Goal: Book appointment/travel/reservation

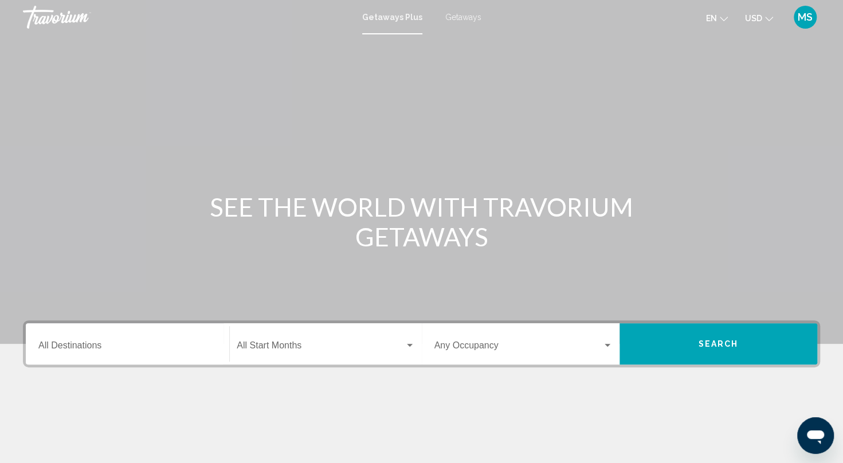
click at [453, 21] on span "Getaways" at bounding box center [463, 17] width 36 height 9
click at [103, 340] on div "Destination All Destinations" at bounding box center [127, 344] width 178 height 36
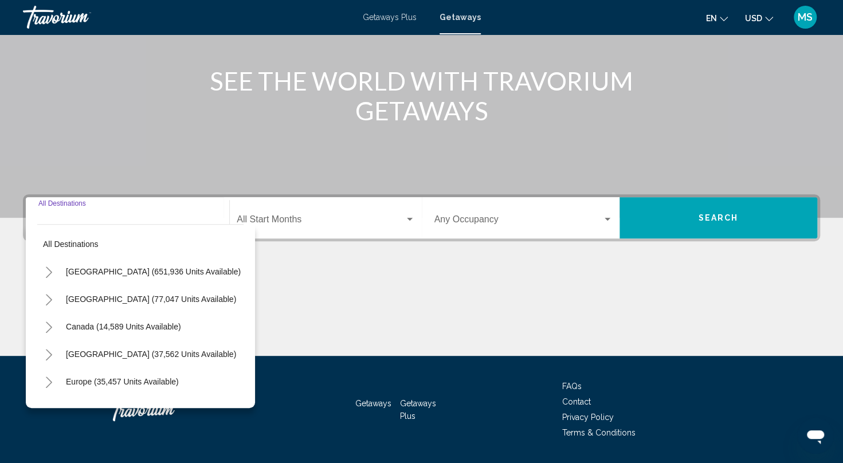
scroll to position [159, 0]
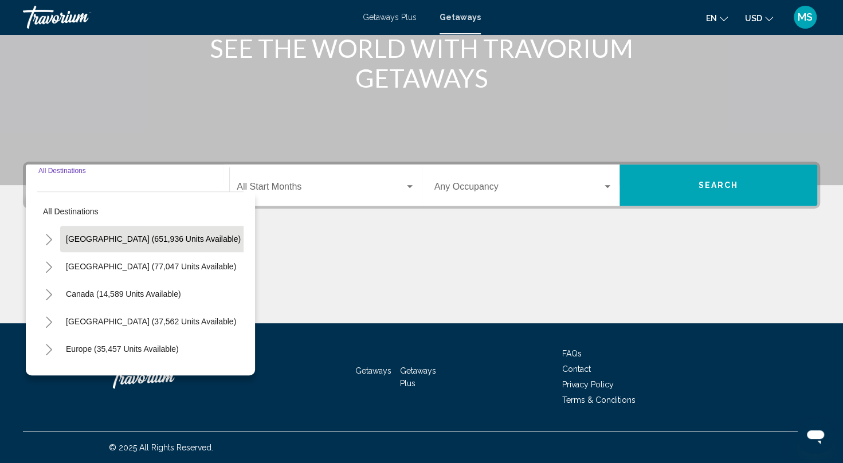
click at [97, 236] on span "[GEOGRAPHIC_DATA] (651,936 units available)" at bounding box center [153, 238] width 175 height 9
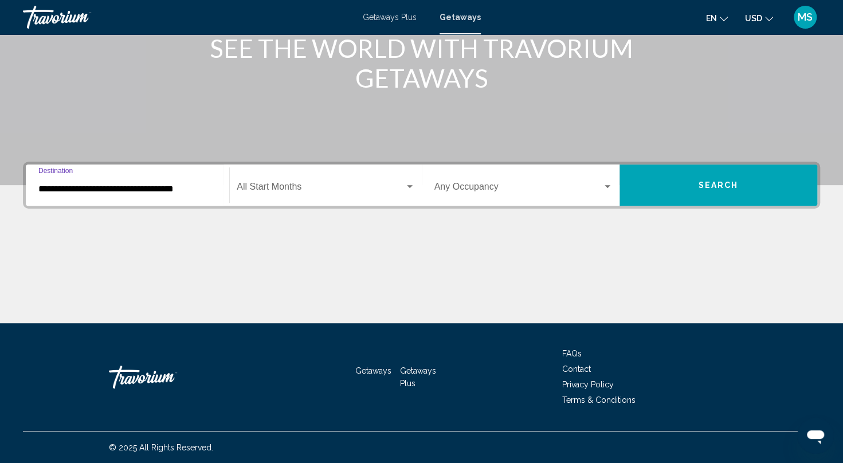
click at [130, 191] on input "**********" at bounding box center [127, 189] width 178 height 10
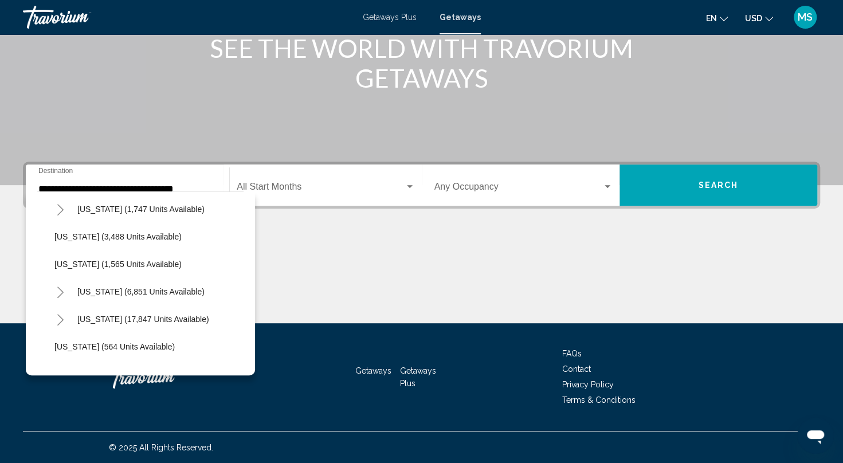
scroll to position [763, 0]
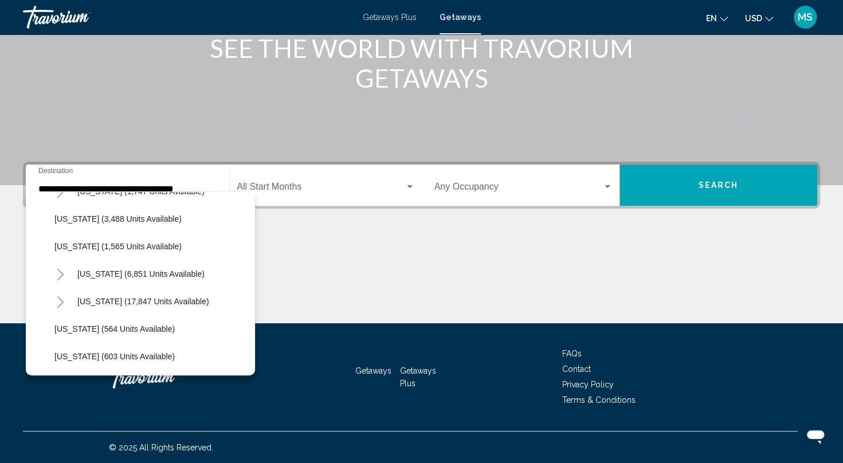
click at [63, 269] on icon "Toggle New York (6,851 units available)" at bounding box center [60, 274] width 9 height 11
click at [139, 300] on span "[US_STATE] (5,550 units available)" at bounding box center [129, 301] width 127 height 9
type input "**********"
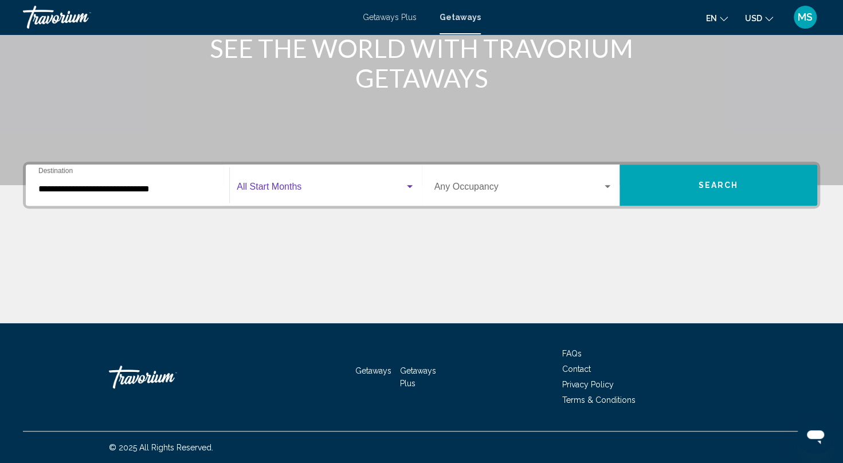
click at [296, 186] on span "Search widget" at bounding box center [320, 189] width 167 height 10
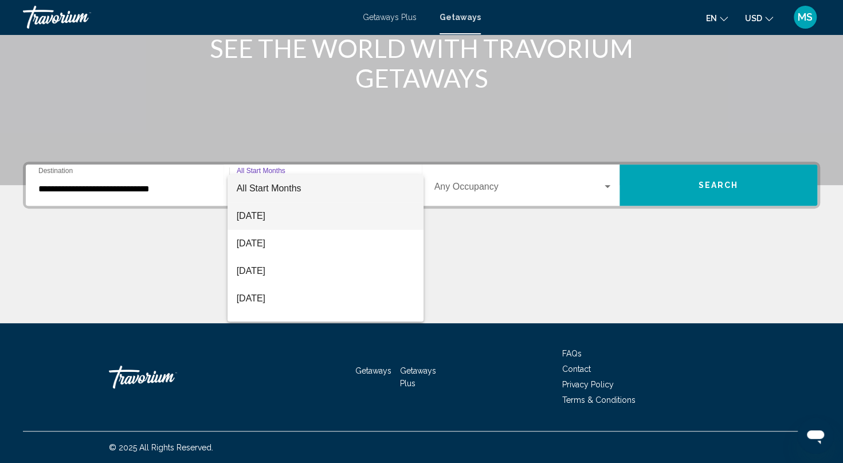
click at [279, 218] on span "[DATE]" at bounding box center [326, 216] width 178 height 28
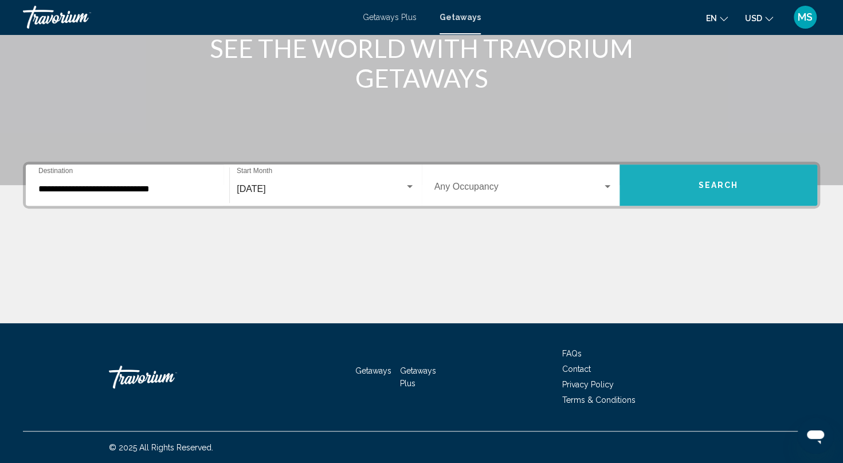
click at [679, 189] on button "Search" at bounding box center [719, 184] width 198 height 41
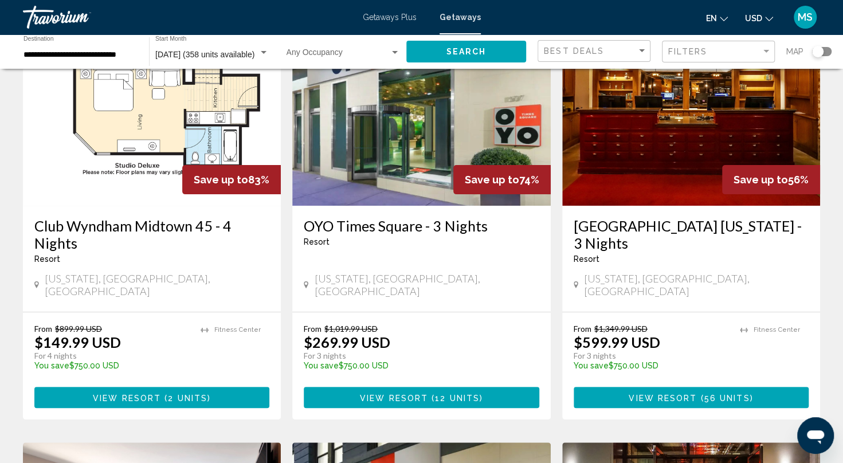
scroll to position [103, 0]
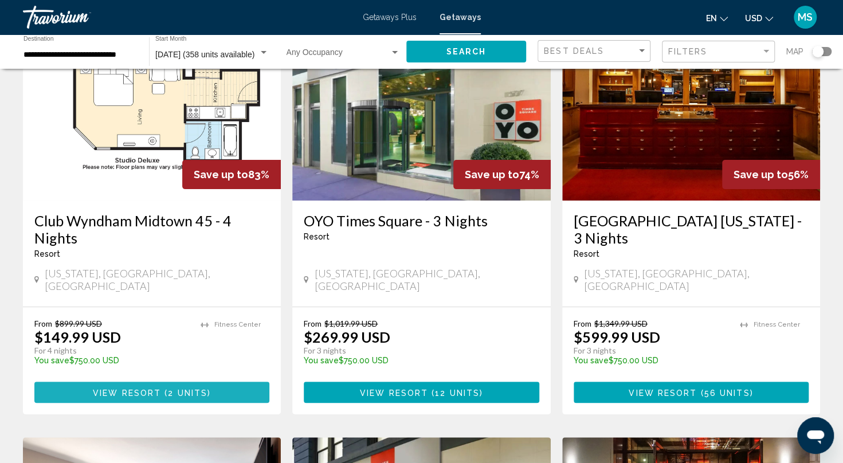
click at [129, 388] on span "View Resort" at bounding box center [127, 392] width 68 height 9
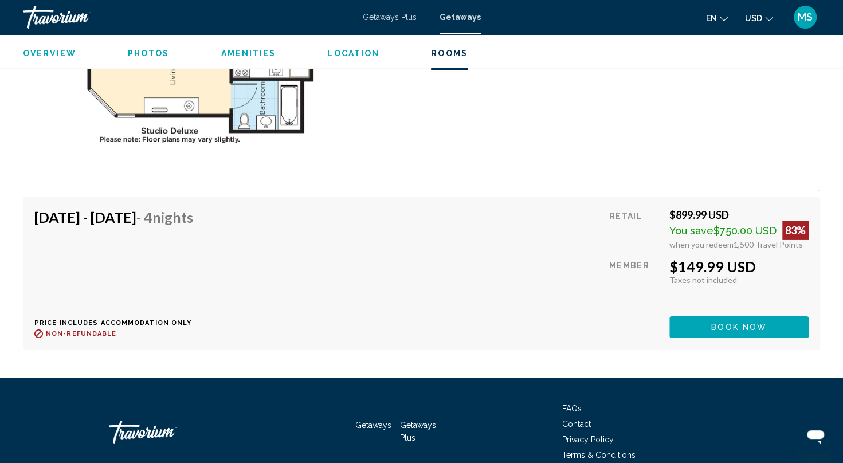
scroll to position [2074, 0]
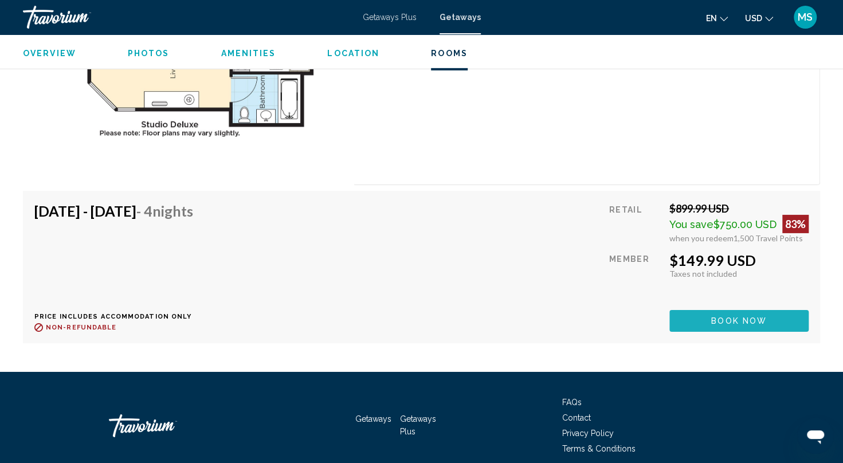
click at [694, 313] on button "Book now" at bounding box center [738, 320] width 139 height 21
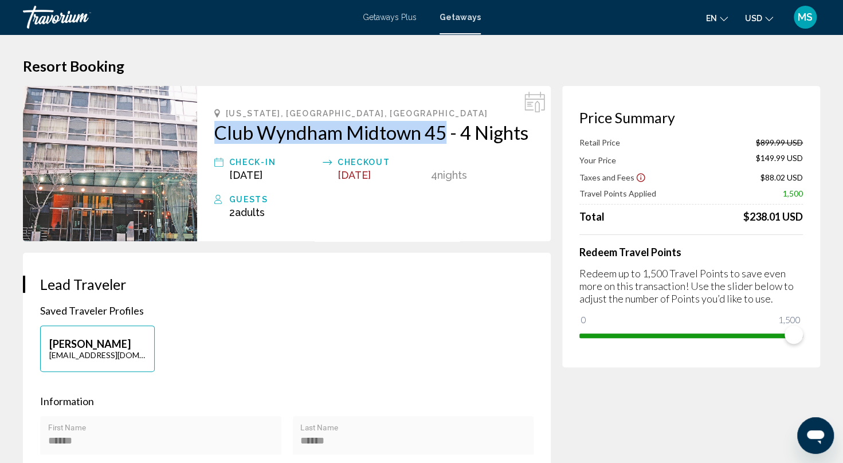
drag, startPoint x: 205, startPoint y: 135, endPoint x: 445, endPoint y: 139, distance: 240.2
click at [445, 139] on div "[US_STATE], [GEOGRAPHIC_DATA], [GEOGRAPHIC_DATA] Club Wyndham Midtown 45 - 4 Ni…" at bounding box center [374, 163] width 354 height 155
copy h2 "Club Wyndham Midtown 45"
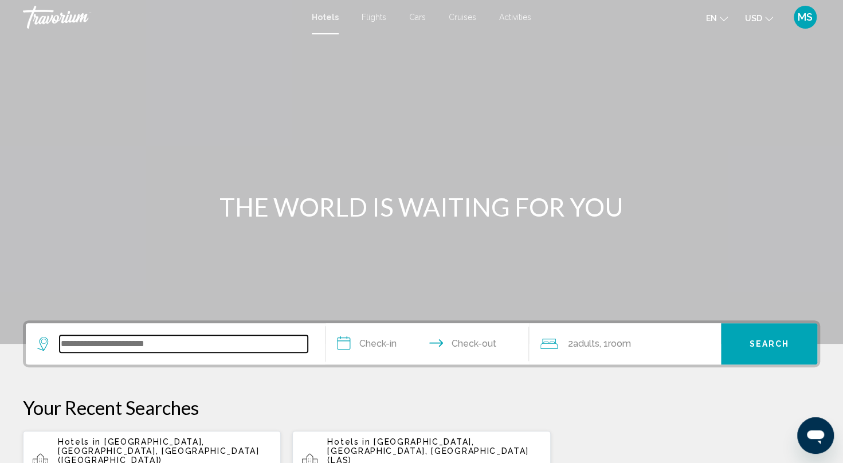
click at [148, 338] on input "Search widget" at bounding box center [184, 343] width 248 height 17
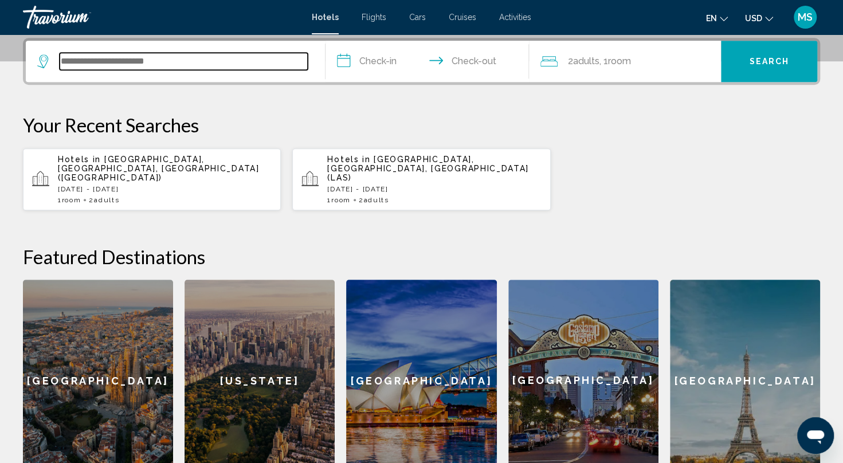
scroll to position [283, 0]
